Goal: Information Seeking & Learning: Learn about a topic

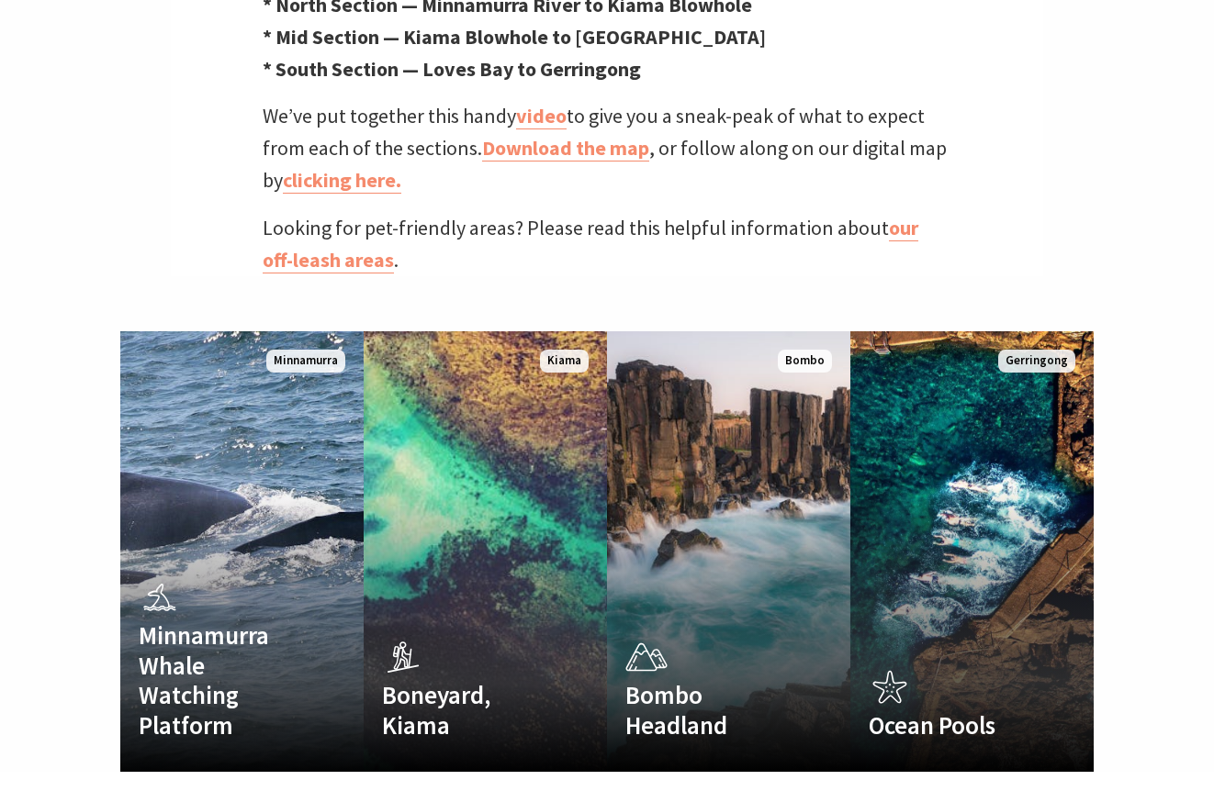
scroll to position [1030, 0]
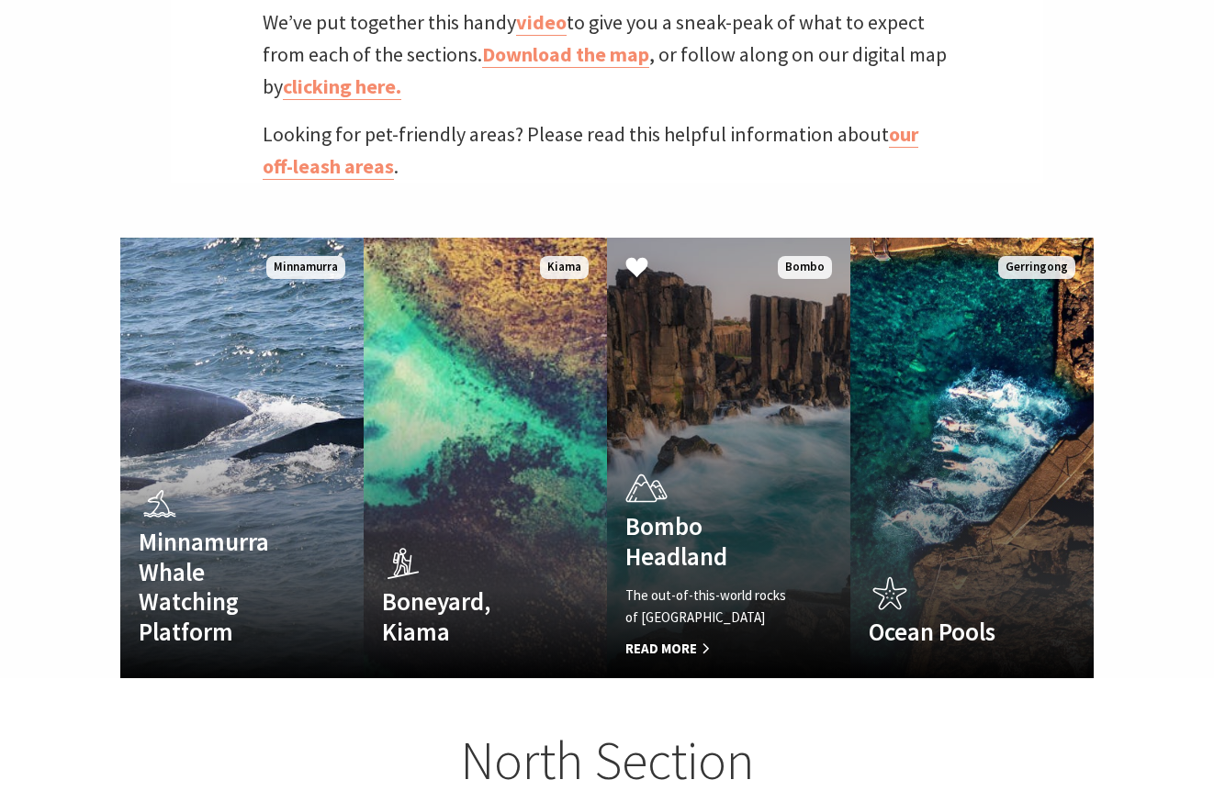
click at [716, 465] on div "Bombo Headland The out-of-this-world rocks of Bombo Headland Read More" at bounding box center [710, 562] width 207 height 195
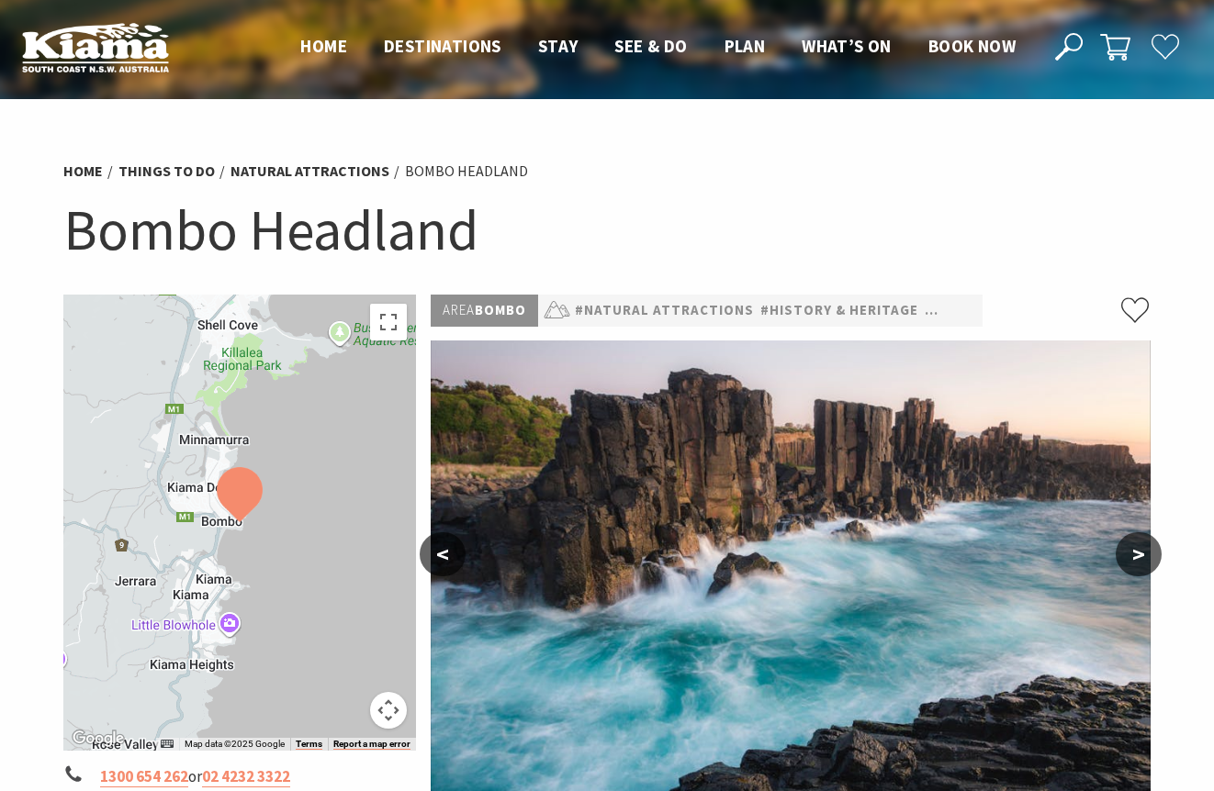
click at [1137, 553] on button ">" at bounding box center [1138, 554] width 46 height 44
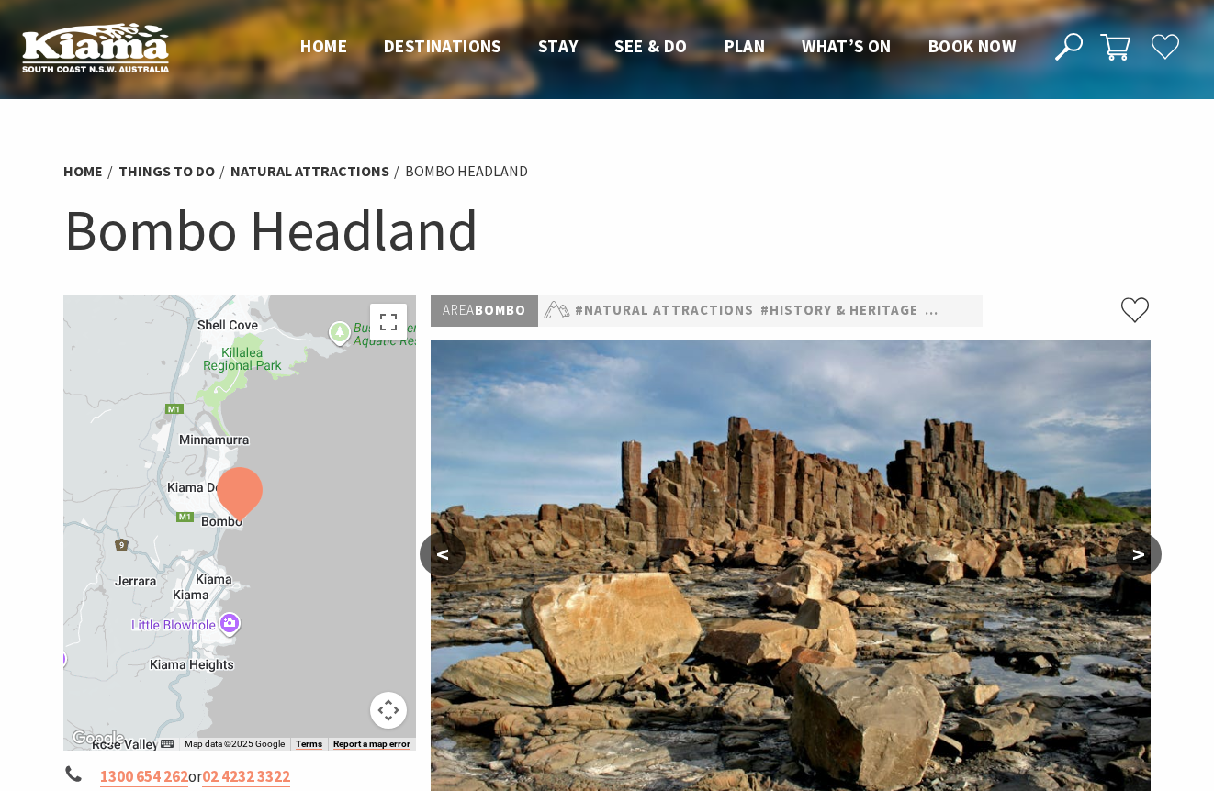
click at [1137, 553] on button ">" at bounding box center [1138, 554] width 46 height 44
click at [1135, 553] on button ">" at bounding box center [1138, 554] width 46 height 44
click at [447, 552] on button "<" at bounding box center [443, 554] width 46 height 44
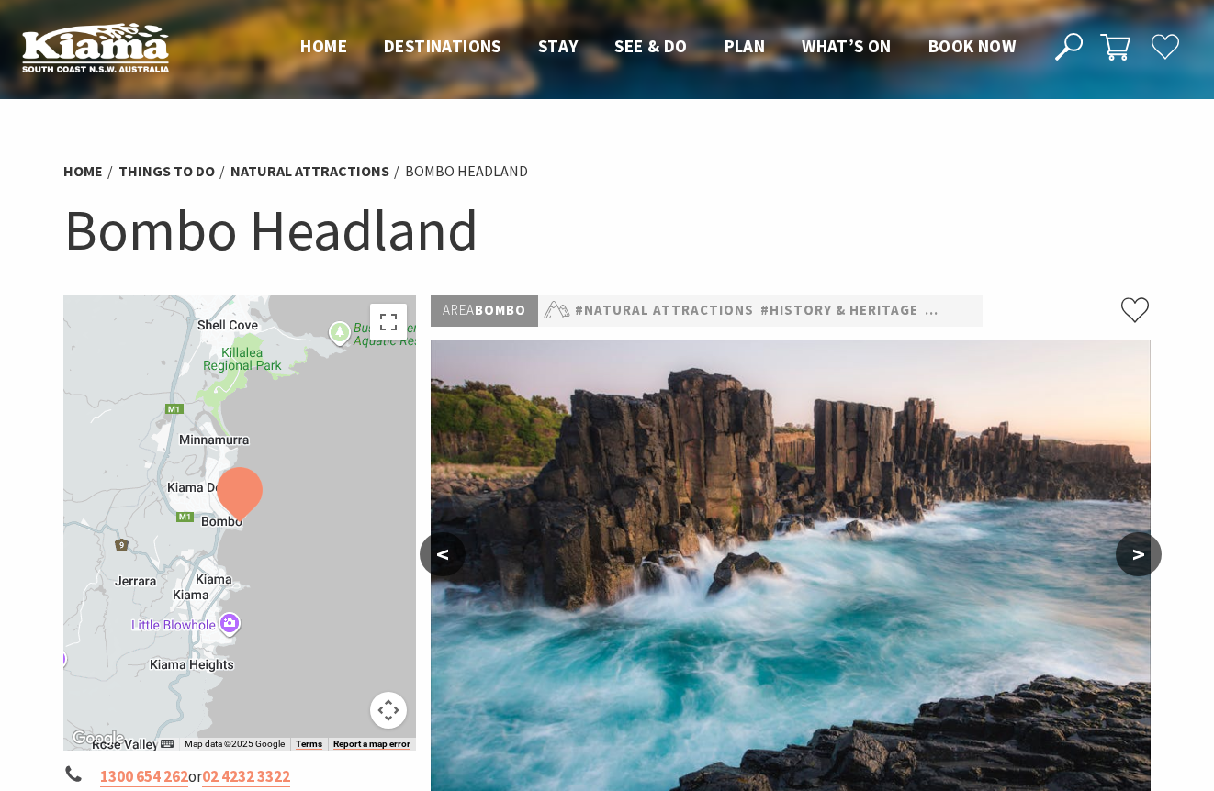
click at [447, 552] on button "<" at bounding box center [443, 554] width 46 height 44
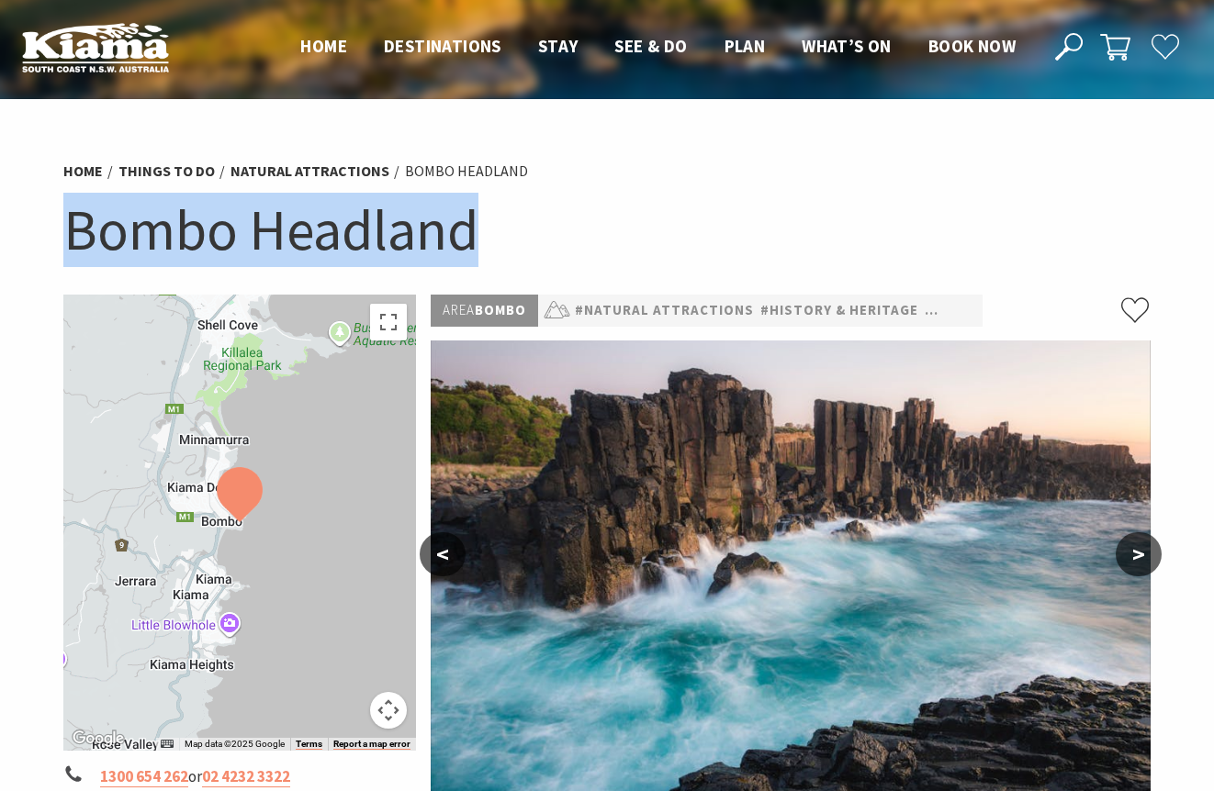
drag, startPoint x: 69, startPoint y: 234, endPoint x: 493, endPoint y: 223, distance: 424.3
click at [493, 223] on h1 "Bombo Headland" at bounding box center [606, 230] width 1087 height 74
copy h1 "Bombo Headland"
